Goal: Ask a question: Seek information or help from site administrators or community

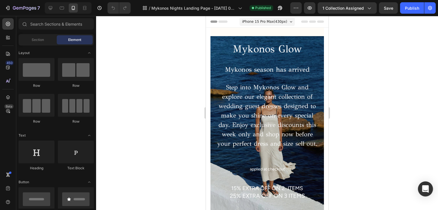
click at [430, 188] on div "Open Intercom Messenger" at bounding box center [425, 189] width 15 height 15
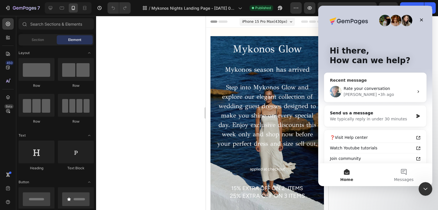
click at [372, 82] on div "Rate your conversation Annie • 3h ago" at bounding box center [375, 91] width 102 height 21
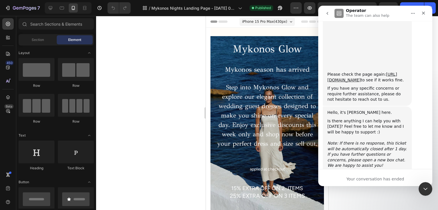
scroll to position [2752, 0]
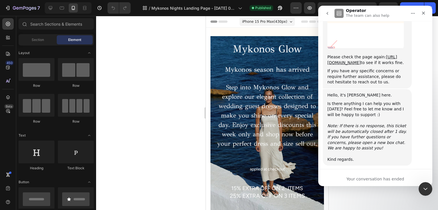
click at [326, 15] on icon "go back" at bounding box center [327, 13] width 5 height 5
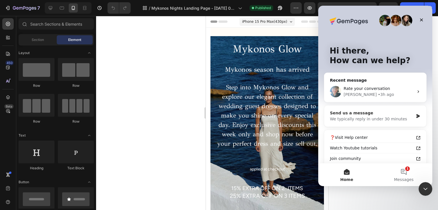
click at [357, 112] on div "Send us a message" at bounding box center [371, 113] width 83 height 6
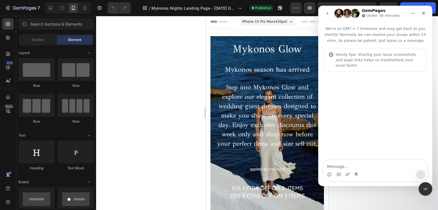
click at [372, 162] on textarea "Message…" at bounding box center [375, 165] width 104 height 10
type textarea "hi"
type textarea "c"
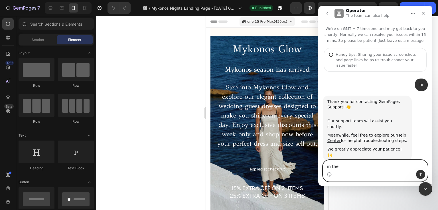
drag, startPoint x: 364, startPoint y: 166, endPoint x: 333, endPoint y: 167, distance: 30.8
click at [328, 168] on textarea "in the" at bounding box center [375, 165] width 104 height 10
click at [338, 168] on textarea "in the" at bounding box center [375, 165] width 104 height 10
type textarea "in"
click at [338, 168] on textarea "in" at bounding box center [375, 165] width 104 height 10
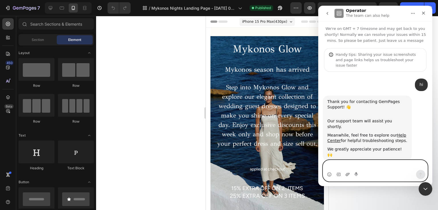
click at [348, 175] on icon "Upload attachment" at bounding box center [347, 174] width 4 height 3
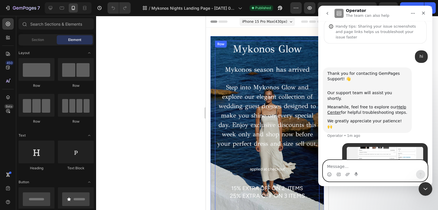
scroll to position [47, 0]
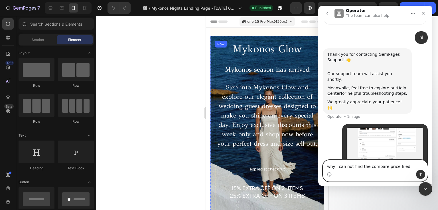
type textarea "why i can not find the compare price filed"
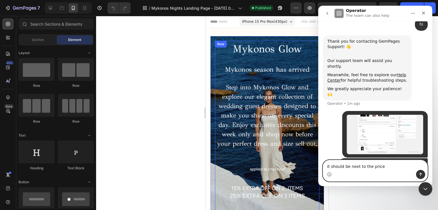
type textarea "it should be next to the price"
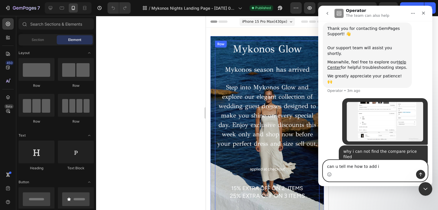
type textarea "can u tell me how to add it"
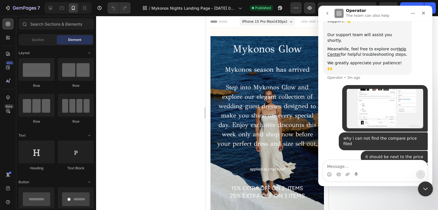
drag, startPoint x: 426, startPoint y: 191, endPoint x: 440, endPoint y: 244, distance: 54.9
click at [426, 191] on icon "Close Intercom Messenger" at bounding box center [424, 188] width 7 height 7
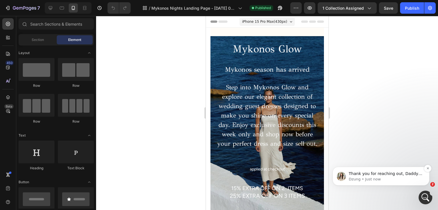
scroll to position [138, 0]
click at [399, 173] on p "Thank you for reaching out, Daddy ﻿​﻿ ﻿This is Dzung from GemPages Support Team…" at bounding box center [385, 174] width 74 height 6
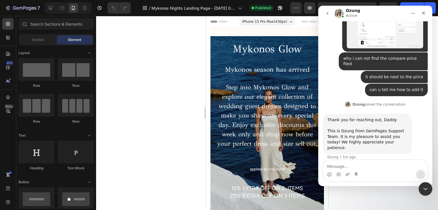
scroll to position [139, 0]
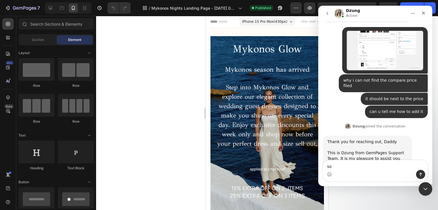
type textarea "so?"
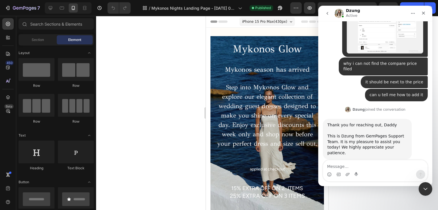
scroll to position [177, 0]
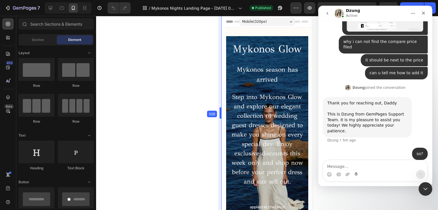
drag, startPoint x: 204, startPoint y: 108, endPoint x: 302, endPoint y: 128, distance: 100.0
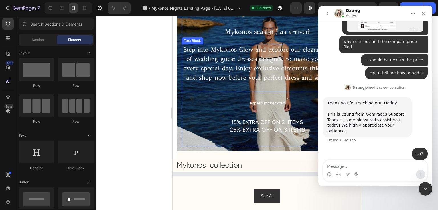
scroll to position [85, 0]
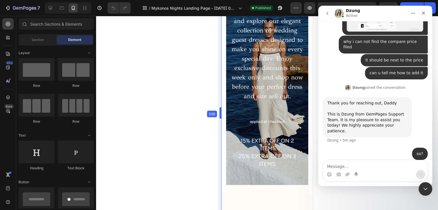
drag, startPoint x: 170, startPoint y: 48, endPoint x: 249, endPoint y: 57, distance: 79.7
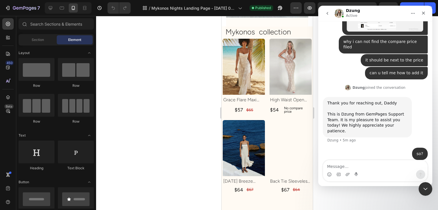
scroll to position [256, 0]
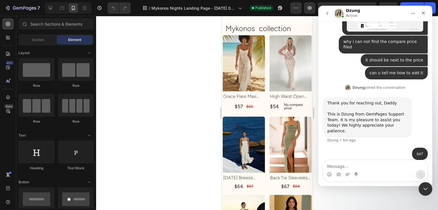
click at [416, 151] on div "so?" at bounding box center [419, 154] width 7 height 6
click at [392, 148] on div "so? sol • 2m ago" at bounding box center [375, 157] width 105 height 19
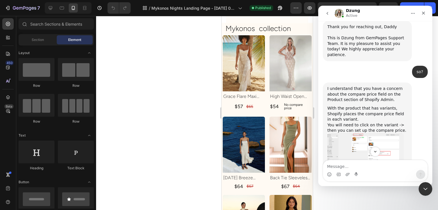
scroll to position [287, 0]
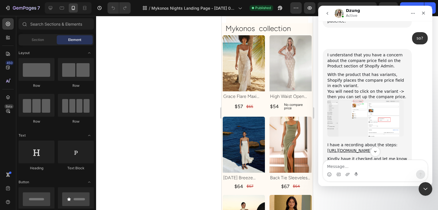
click at [366, 101] on img "Dzung says…" at bounding box center [365, 118] width 76 height 37
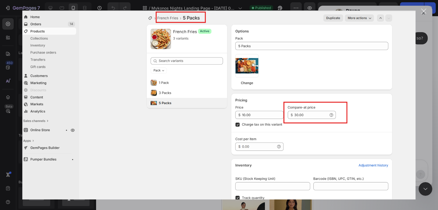
click at [427, 12] on div "Intercom messenger" at bounding box center [219, 105] width 438 height 210
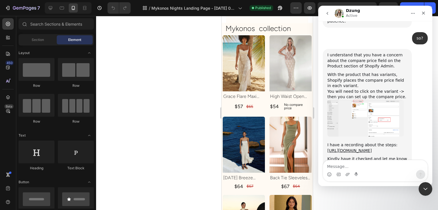
click at [343, 142] on div "I have a recording about the steps: https://www.loom.com/share/b47e307ddbfe4dd7…" at bounding box center [367, 147] width 80 height 11
click at [344, 148] on link "https://www.loom.com/share/b47e307ddbfe4dd7b818feb5e9efedb8" at bounding box center [349, 150] width 44 height 5
click at [360, 164] on textarea "Message…" at bounding box center [375, 165] width 104 height 10
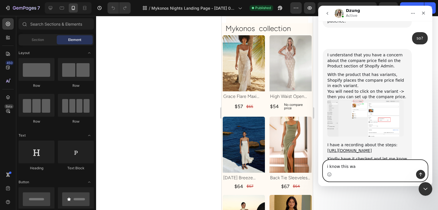
type textarea "i know this way"
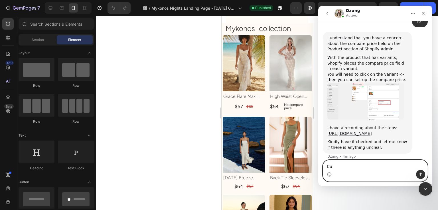
type textarea "b"
type textarea "its not fast it needs to do that for every variant"
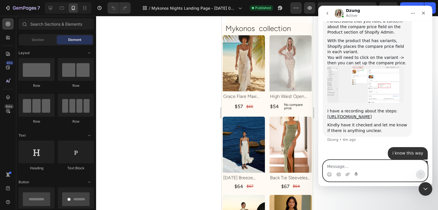
scroll to position [323, 0]
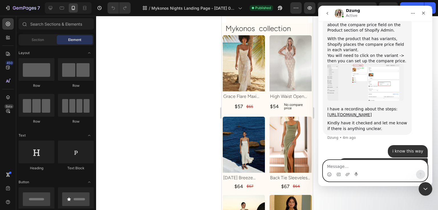
type textarea "o"
type textarea "a"
type textarea "any other way faster"
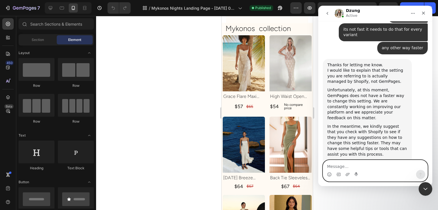
scroll to position [457, 0]
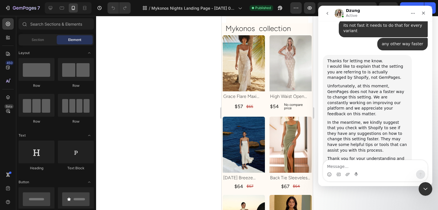
click at [377, 84] on div "Unfortunately, at this moment, GemPages does not have a faster way to change th…" at bounding box center [367, 100] width 80 height 34
click at [360, 168] on textarea "Message…" at bounding box center [375, 165] width 104 height 10
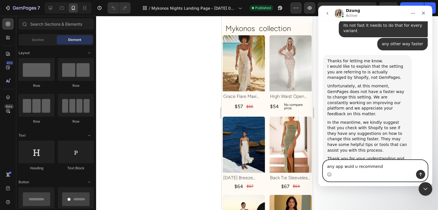
type textarea "any app would u recommend"
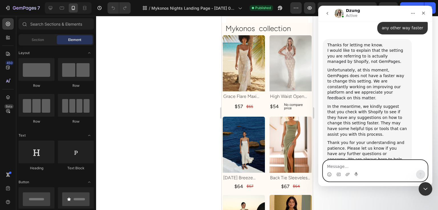
scroll to position [474, 0]
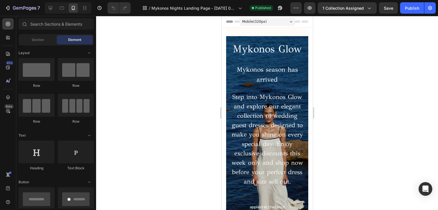
drag, startPoint x: 414, startPoint y: 172, endPoint x: 420, endPoint y: 179, distance: 9.5
click at [415, 176] on div at bounding box center [267, 113] width 342 height 194
click at [424, 0] on body "7 Version history / Mykonos Nights Landing Page - Jul 27, 03:55:53 Published Pr…" at bounding box center [219, 0] width 438 height 0
click at [424, 184] on div "Open Intercom Messenger" at bounding box center [425, 189] width 15 height 15
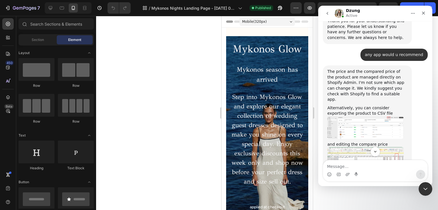
scroll to position [602, 0]
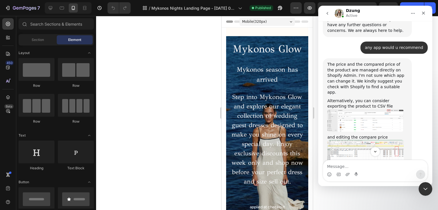
click at [374, 93] on div "The price and the compared price of the product are managed directly on Shopify…" at bounding box center [367, 166] width 80 height 208
click at [373, 109] on img "Dzung says…" at bounding box center [365, 120] width 76 height 23
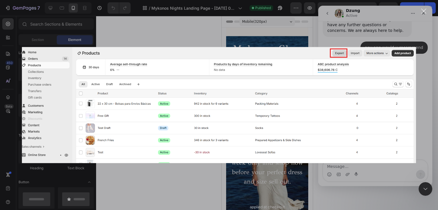
click at [372, 34] on div "Intercom messenger" at bounding box center [219, 105] width 438 height 210
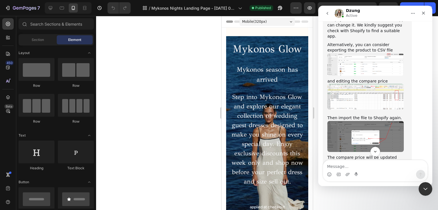
scroll to position [659, 0]
click at [362, 83] on img "Dzung says…" at bounding box center [365, 96] width 76 height 26
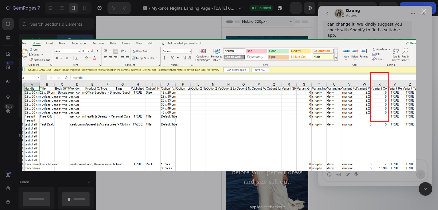
click at [350, 26] on div "Intercom messenger" at bounding box center [219, 105] width 438 height 210
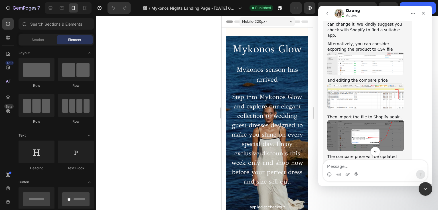
scroll to position [687, 0]
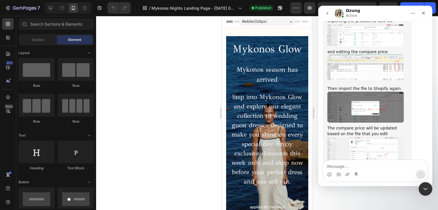
click at [365, 92] on img "Dzung says…" at bounding box center [365, 107] width 76 height 31
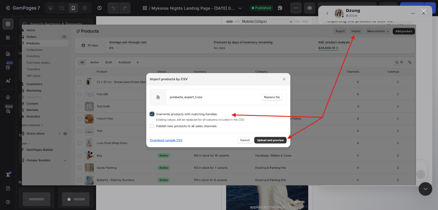
click at [372, 19] on div "Intercom messenger" at bounding box center [219, 105] width 438 height 210
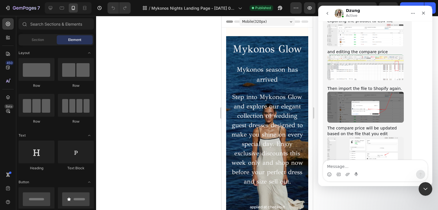
click at [362, 137] on img "Dzung says…" at bounding box center [365, 153] width 76 height 33
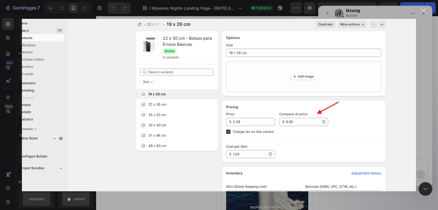
click at [425, 56] on div "Intercom messenger" at bounding box center [219, 105] width 438 height 210
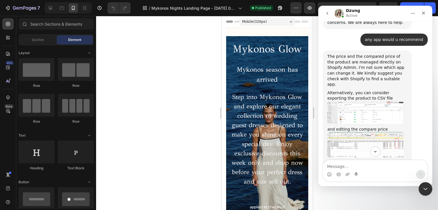
scroll to position [602, 0]
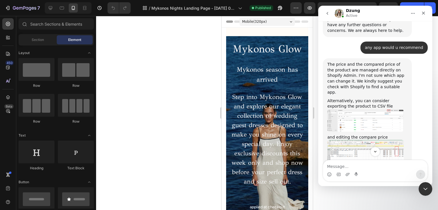
click at [373, 140] on img "Dzung says…" at bounding box center [365, 153] width 76 height 26
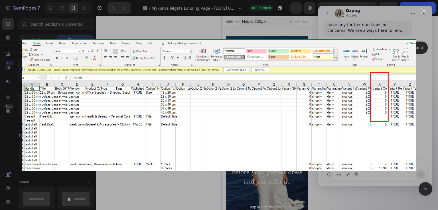
click at [380, 37] on div "Intercom messenger" at bounding box center [219, 105] width 438 height 210
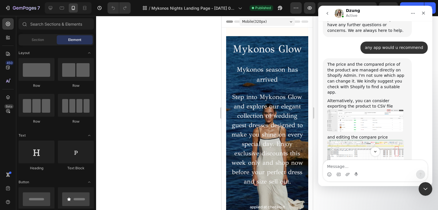
scroll to position [687, 0]
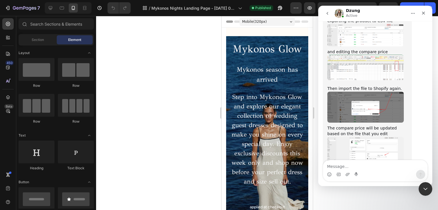
click at [164, 111] on div at bounding box center [267, 113] width 342 height 194
drag, startPoint x: 836, startPoint y: 368, endPoint x: 492, endPoint y: 356, distance: 344.1
click at [419, 186] on div "Close Intercom Messenger" at bounding box center [424, 188] width 14 height 14
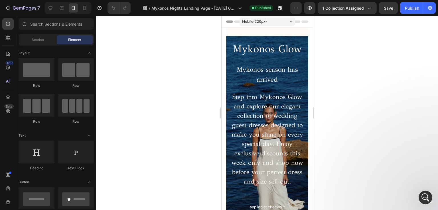
click at [203, 130] on div at bounding box center [267, 113] width 342 height 194
